Goal: Transaction & Acquisition: Purchase product/service

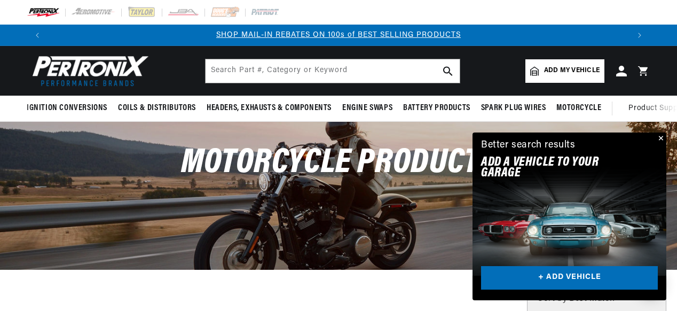
click at [659, 138] on button "Close" at bounding box center [659, 138] width 13 height 13
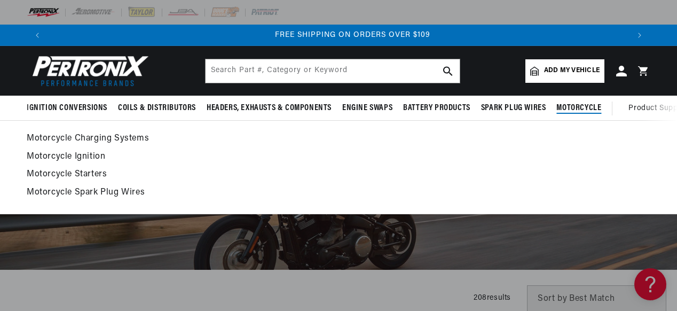
scroll to position [0, 1161]
click at [582, 107] on span "Motorcycle" at bounding box center [578, 107] width 45 height 11
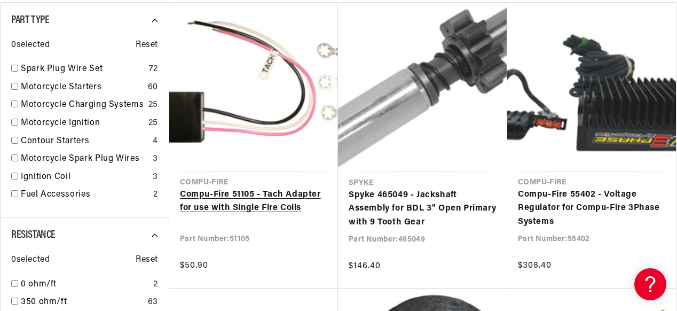
scroll to position [0, 581]
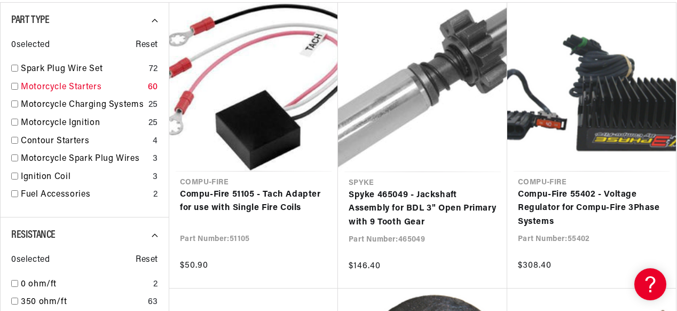
click at [97, 85] on link "Motorcycle Starters" at bounding box center [82, 88] width 123 height 14
checkbox input "true"
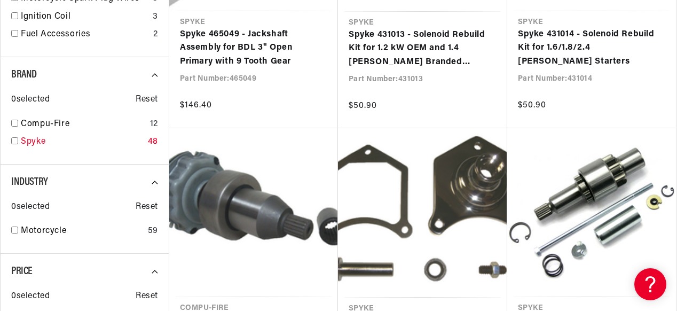
scroll to position [0, 1161]
click at [56, 140] on link "Spyke" at bounding box center [82, 142] width 123 height 14
checkbox input "true"
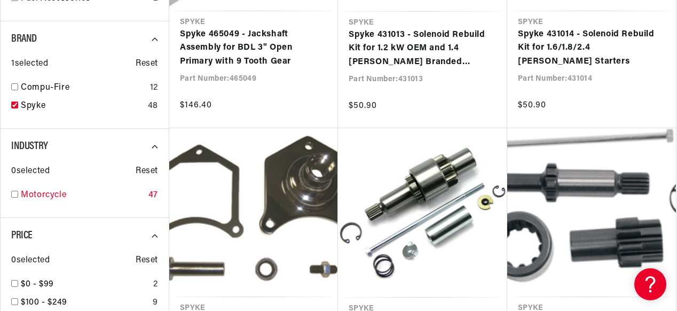
click at [60, 199] on link "Motorcycle" at bounding box center [82, 195] width 123 height 14
checkbox input "true"
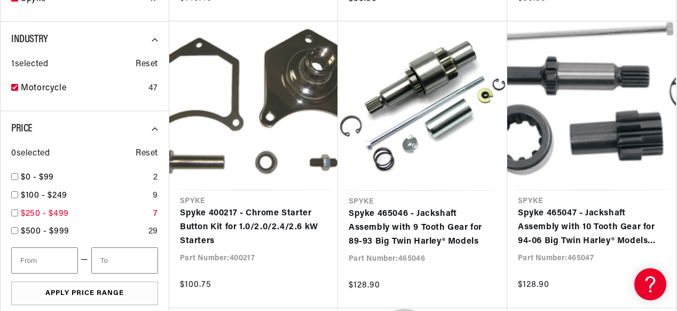
scroll to position [0, 581]
click at [15, 227] on div "$500 - $999 29" at bounding box center [84, 234] width 147 height 18
checkbox input "true"
type input "500"
type input "1000"
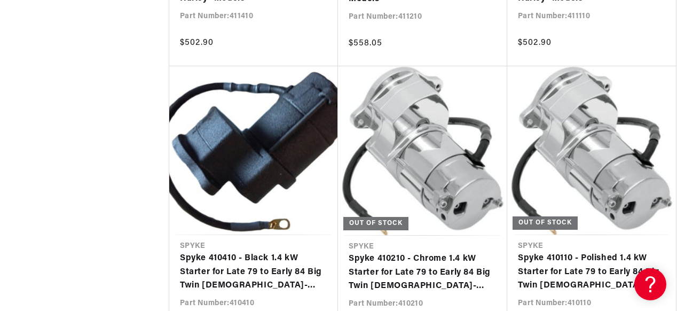
scroll to position [1121, 0]
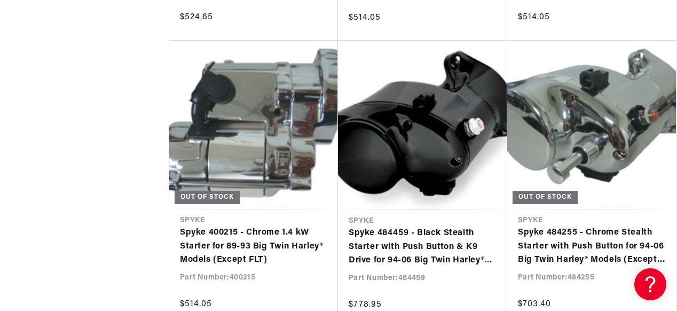
scroll to position [2295, 0]
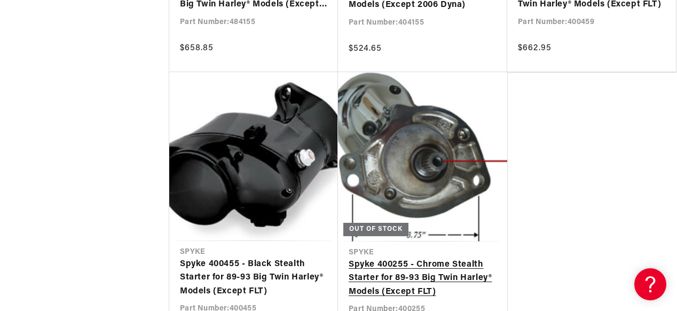
scroll to position [0, 1]
click at [376, 258] on link "Spyke 400255 - Chrome Stealth Starter for 89-93 Big Twin Harley® Models (Except…" at bounding box center [422, 278] width 148 height 41
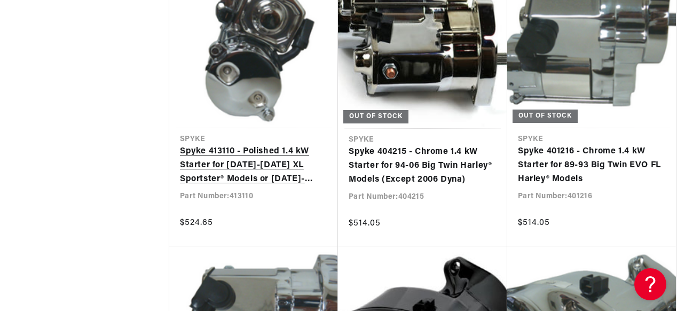
scroll to position [0, 0]
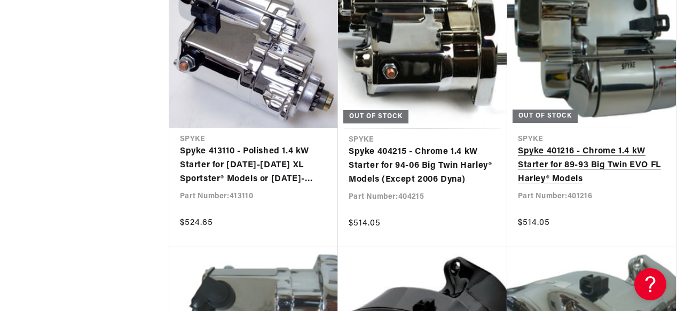
click at [585, 162] on link "Spyke 401216 - Chrome 1.4 kW Starter for 89-93 Big Twin EVO FL Harley® Models" at bounding box center [591, 165] width 147 height 41
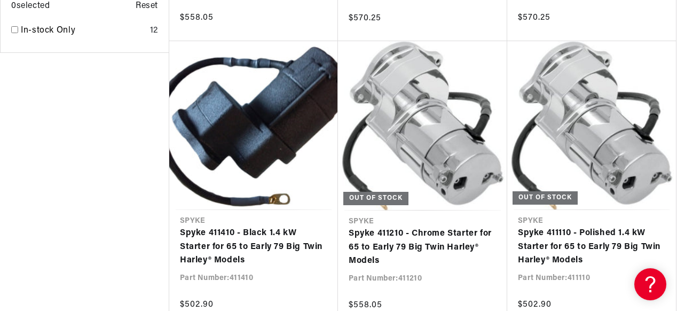
scroll to position [0, 64]
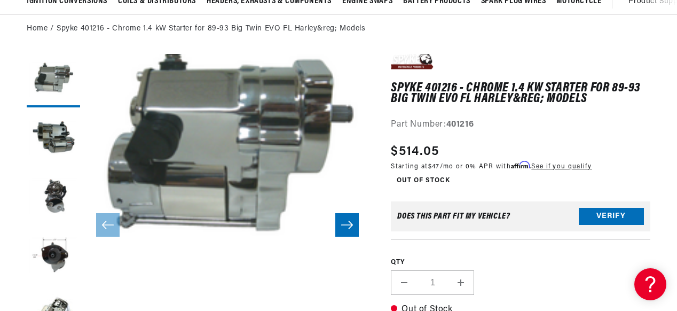
scroll to position [0, 581]
